Goal: Obtain resource: Obtain resource

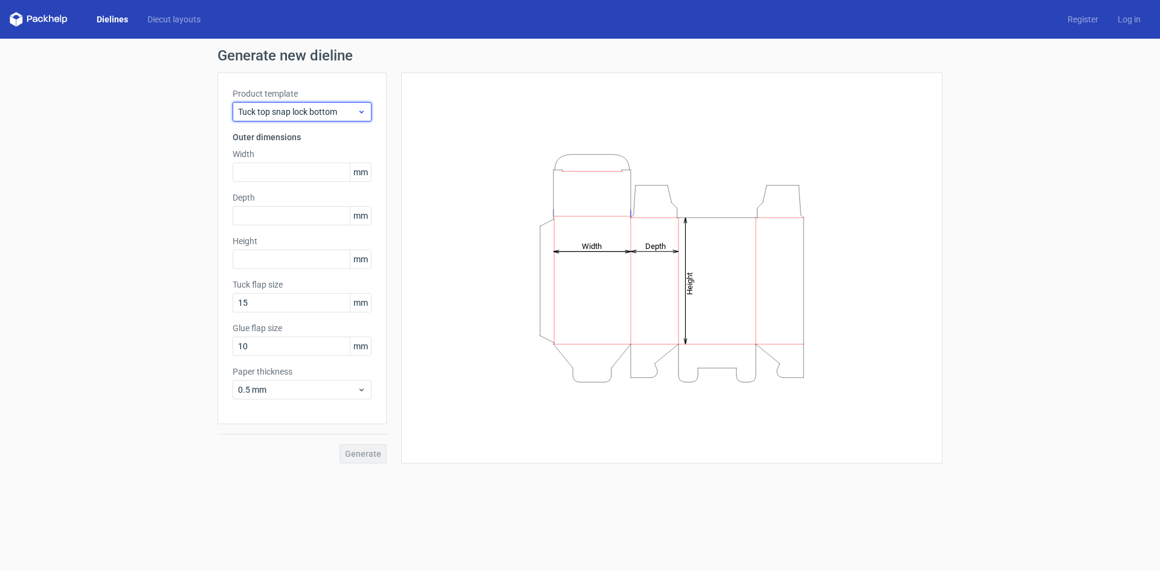
click at [332, 106] on span "Tuck top snap lock bottom" at bounding box center [297, 112] width 119 height 12
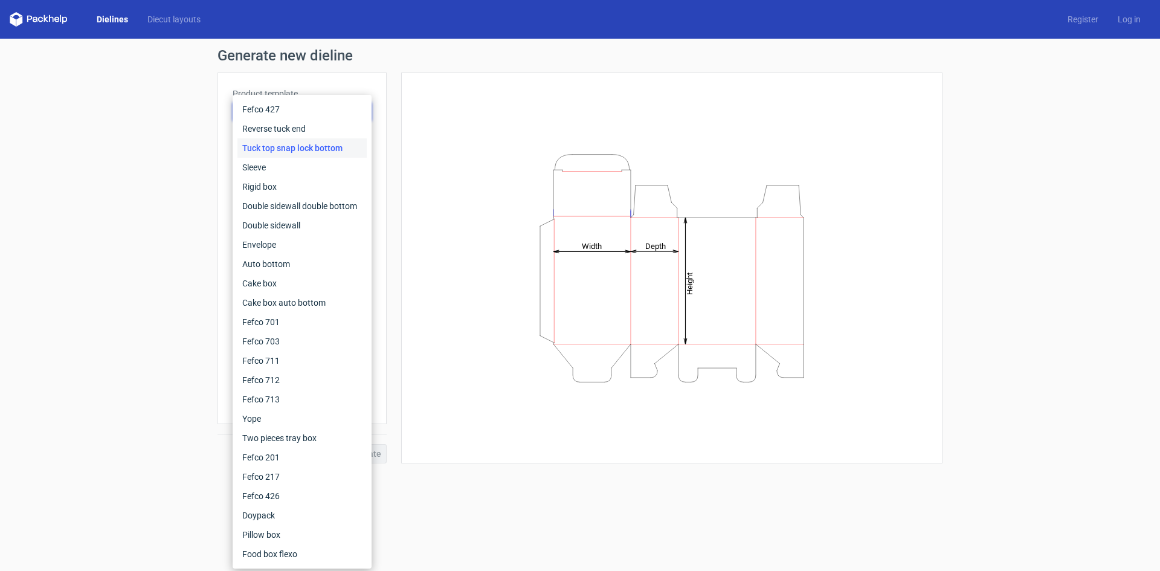
click at [440, 475] on form "Generate new dieline Product template Tuck top snap lock bottom Outer dimension…" at bounding box center [580, 305] width 1160 height 532
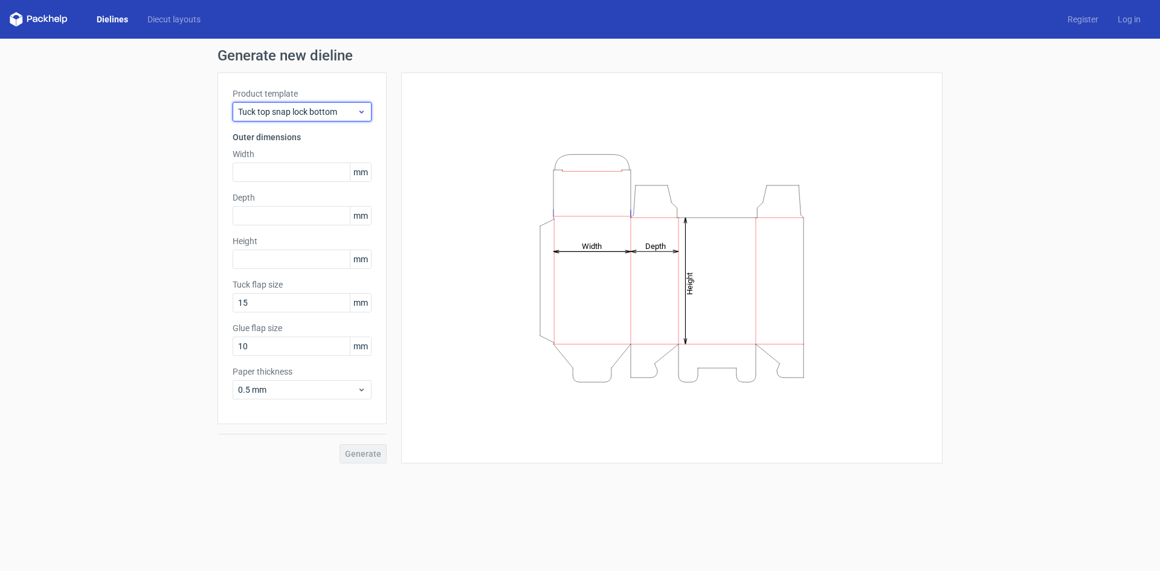
click at [318, 117] on span "Tuck top snap lock bottom" at bounding box center [297, 112] width 119 height 12
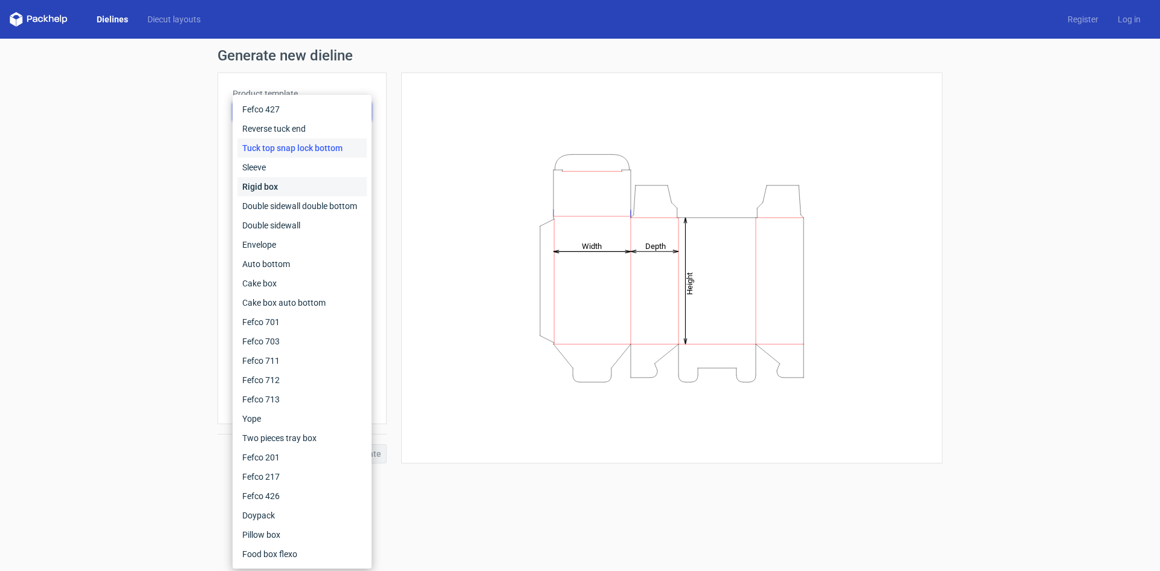
click at [322, 188] on div "Rigid box" at bounding box center [301, 186] width 129 height 19
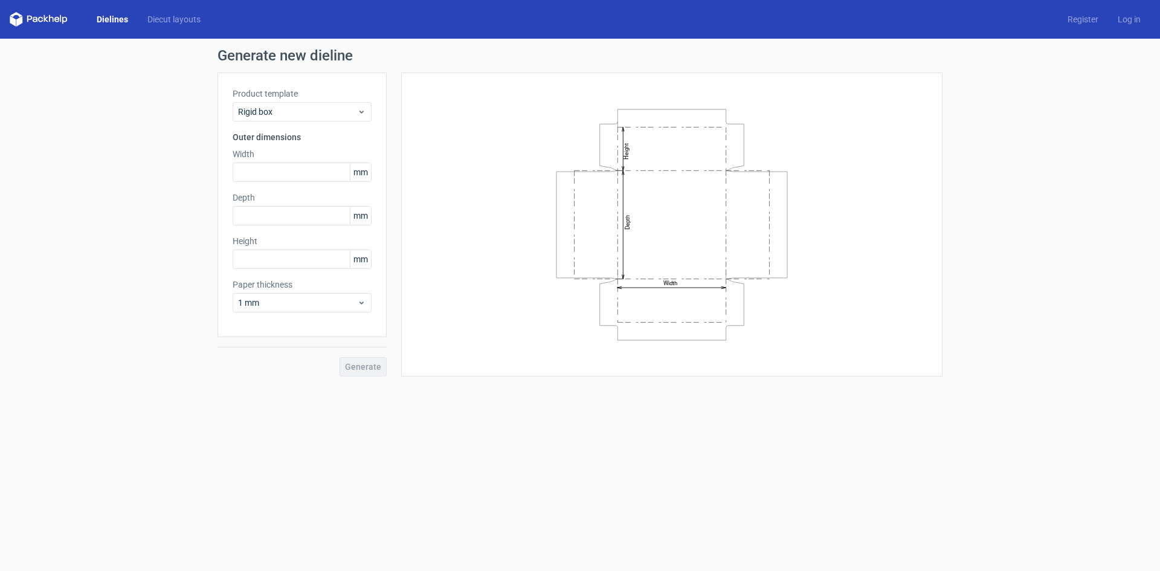
click at [335, 126] on div "Product template Rigid box Outer dimensions Width mm Depth mm Height mm Paper t…" at bounding box center [301, 204] width 169 height 265
click at [334, 111] on span "Rigid box" at bounding box center [297, 112] width 119 height 12
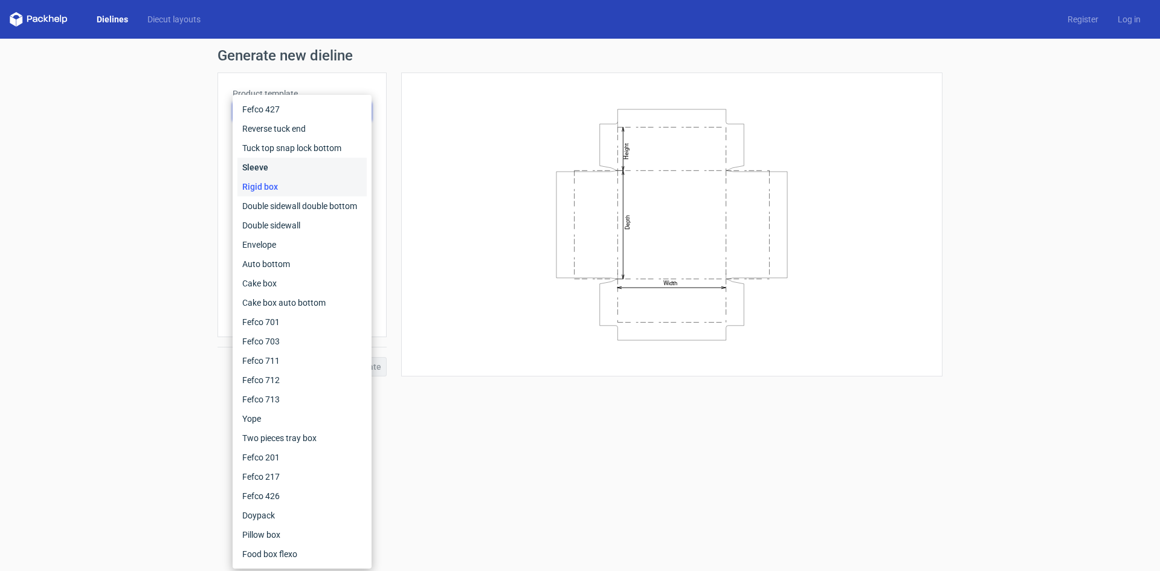
click at [320, 171] on div "Sleeve" at bounding box center [301, 167] width 129 height 19
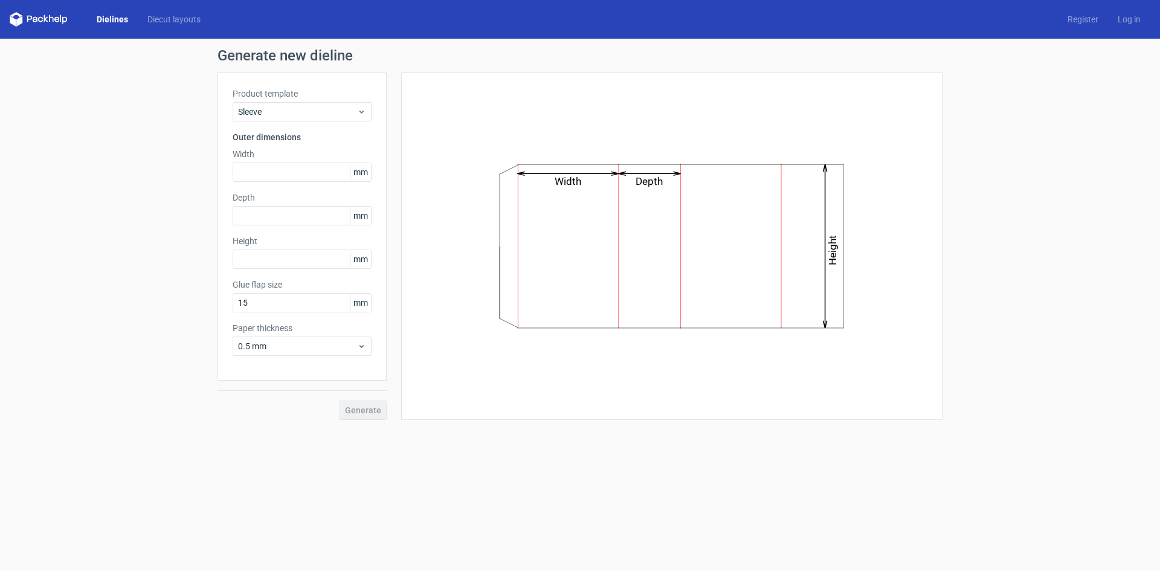
click at [312, 98] on label "Product template" at bounding box center [302, 94] width 139 height 12
click at [311, 107] on span "Sleeve" at bounding box center [297, 112] width 119 height 12
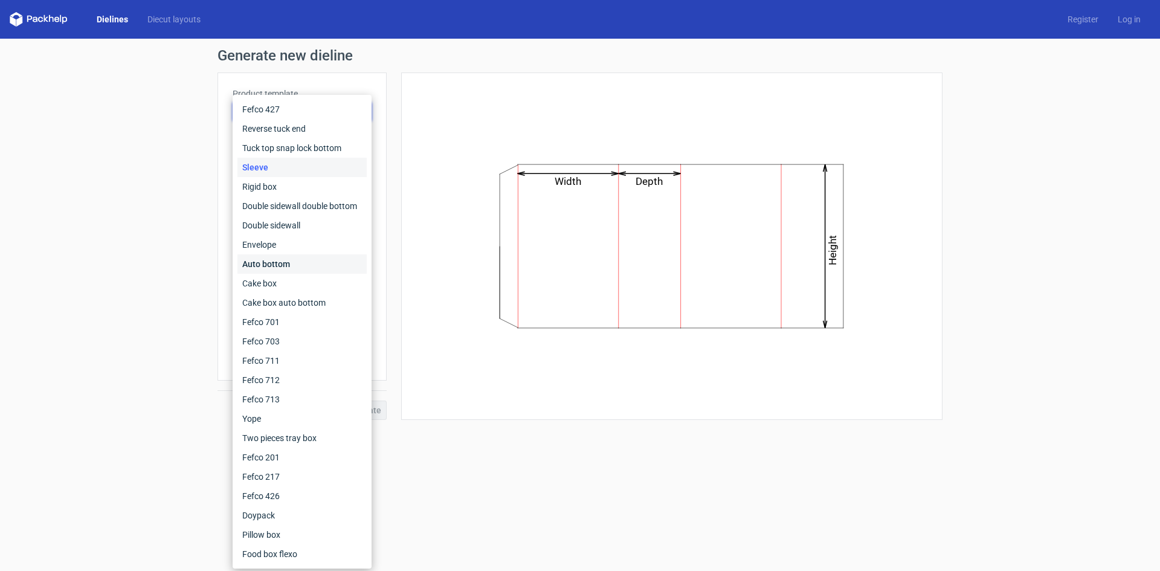
click at [307, 258] on div "Auto bottom" at bounding box center [301, 263] width 129 height 19
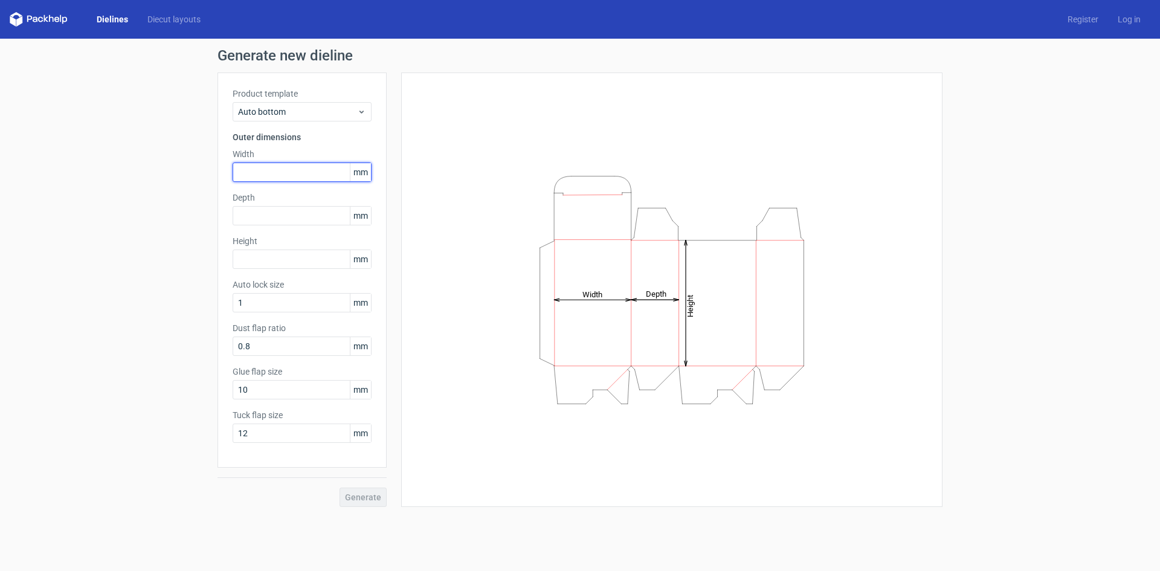
click at [265, 172] on input "text" at bounding box center [302, 171] width 139 height 19
type input "153"
type input "70"
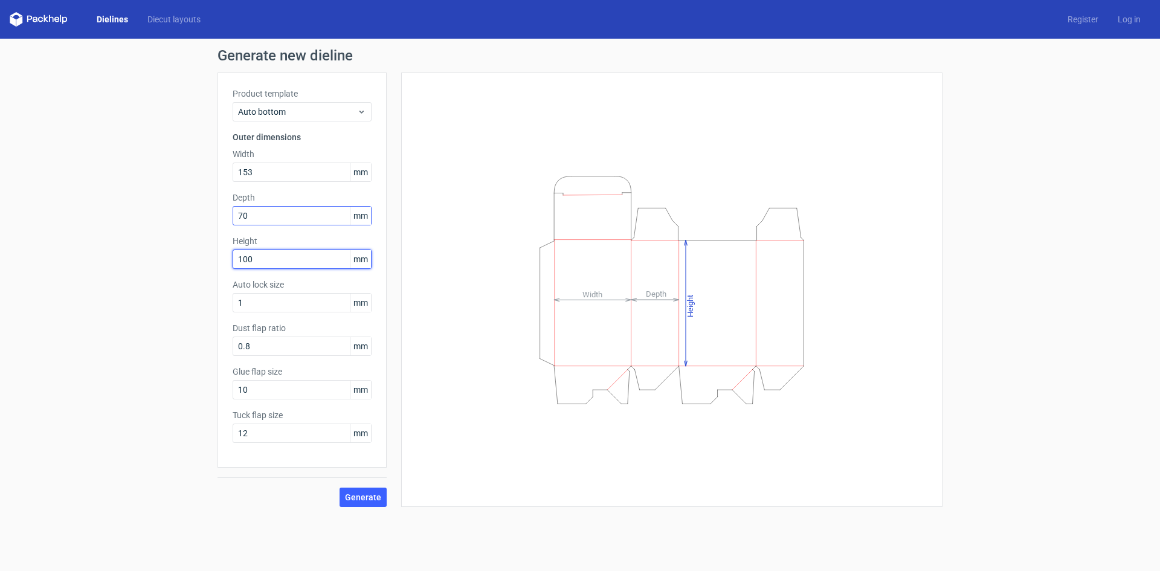
type input "100"
click at [371, 491] on button "Generate" at bounding box center [362, 496] width 47 height 19
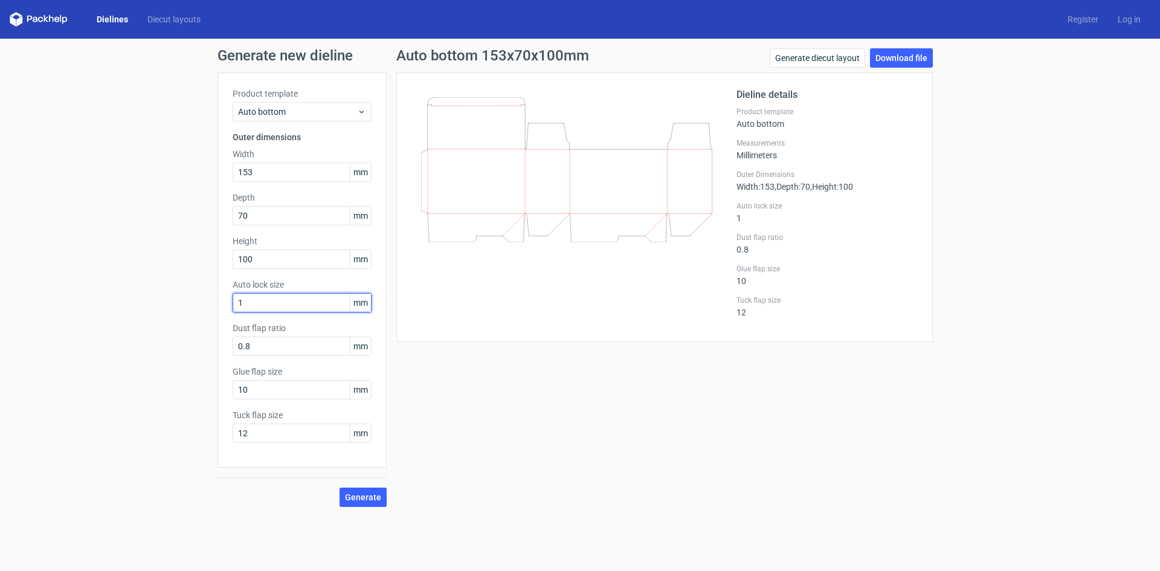
click at [278, 304] on input "1" at bounding box center [302, 302] width 139 height 19
click at [917, 57] on link "Download file" at bounding box center [901, 57] width 63 height 19
